Goal: Use online tool/utility: Utilize a website feature to perform a specific function

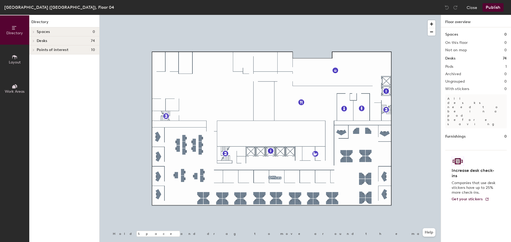
click at [7, 62] on button "Layout" at bounding box center [14, 59] width 29 height 29
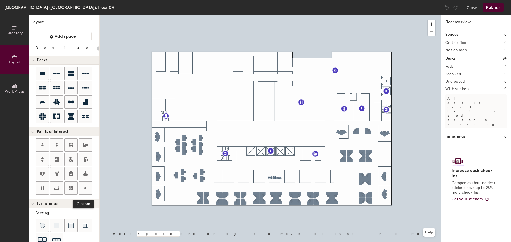
click at [85, 189] on circle at bounding box center [85, 188] width 2 height 2
type input "20"
type input "Storage"
click at [84, 187] on icon at bounding box center [85, 188] width 6 height 6
type input "20"
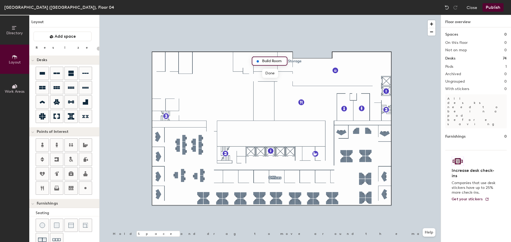
type input "Build Room"
click at [267, 73] on span "Done" at bounding box center [270, 73] width 16 height 9
click at [260, 15] on div at bounding box center [269, 15] width 341 height 0
click at [41, 116] on icon at bounding box center [42, 116] width 6 height 6
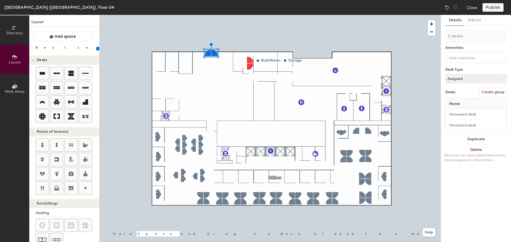
click at [479, 141] on button "Duplicate" at bounding box center [476, 139] width 70 height 11
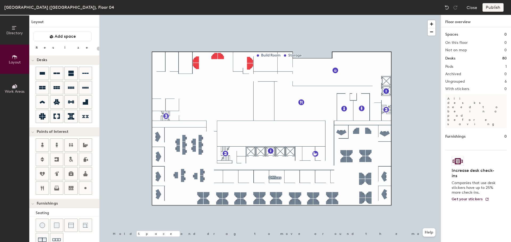
click at [84, 188] on icon at bounding box center [85, 188] width 6 height 6
type input "20"
type input "Server"
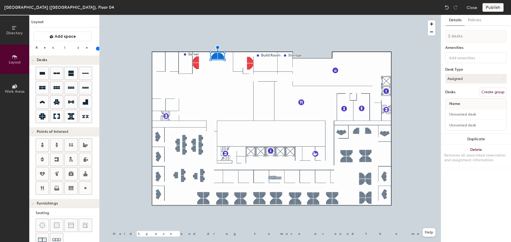
click at [489, 140] on button "Duplicate" at bounding box center [476, 139] width 70 height 11
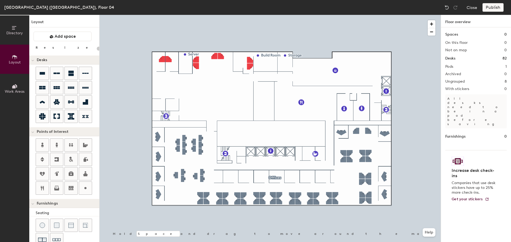
click at [162, 15] on div at bounding box center [269, 15] width 341 height 0
type input "120"
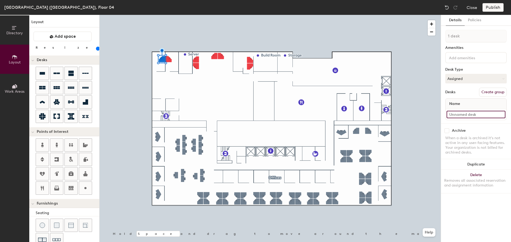
click at [449, 117] on input at bounding box center [475, 114] width 59 height 7
type input "04-121"
click at [461, 115] on input at bounding box center [475, 114] width 59 height 7
type input "04-122"
click at [460, 116] on input at bounding box center [475, 114] width 59 height 7
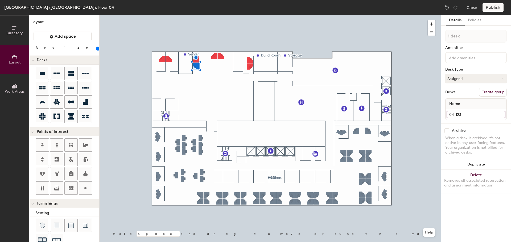
type input "04-123"
click at [459, 115] on input at bounding box center [475, 114] width 59 height 7
type input "04-124"
click at [470, 118] on input at bounding box center [475, 114] width 59 height 7
type input "04-125"
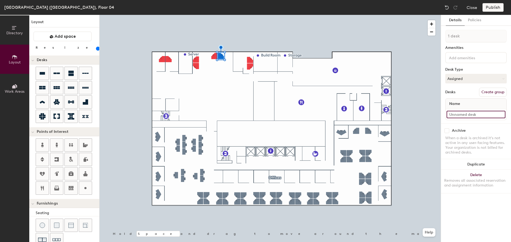
click at [469, 115] on input at bounding box center [475, 114] width 59 height 7
type input "04-126"
click at [466, 114] on input at bounding box center [475, 114] width 59 height 7
type input "04128"
click at [478, 113] on input at bounding box center [475, 114] width 59 height 7
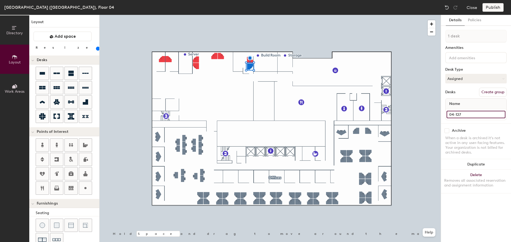
type input "04-127"
click at [251, 15] on div at bounding box center [269, 15] width 341 height 0
click at [455, 117] on input "04128" at bounding box center [475, 114] width 59 height 7
click at [455, 115] on input "04128" at bounding box center [475, 114] width 59 height 7
type input "04-128"
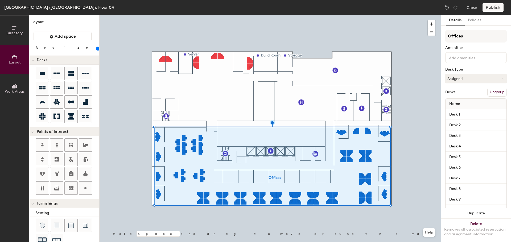
click at [498, 95] on button "Ungroup" at bounding box center [496, 92] width 19 height 9
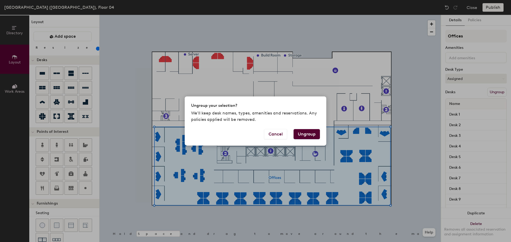
click at [301, 133] on button "Ungroup" at bounding box center [306, 134] width 26 height 10
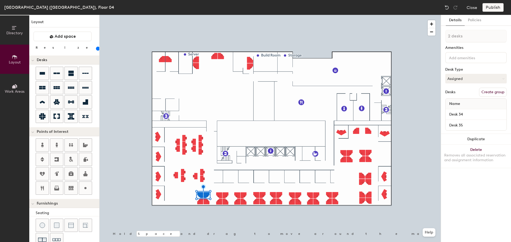
click at [465, 138] on button "Duplicate" at bounding box center [476, 139] width 70 height 11
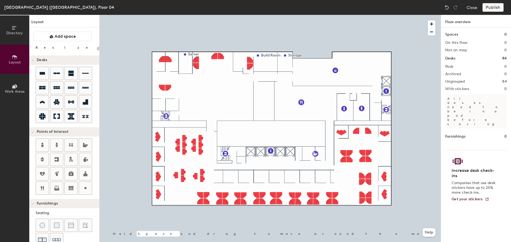
type input "120"
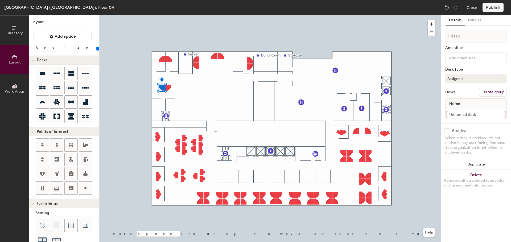
click at [460, 115] on input at bounding box center [475, 114] width 59 height 7
type input "04-120"
